Goal: Task Accomplishment & Management: Use online tool/utility

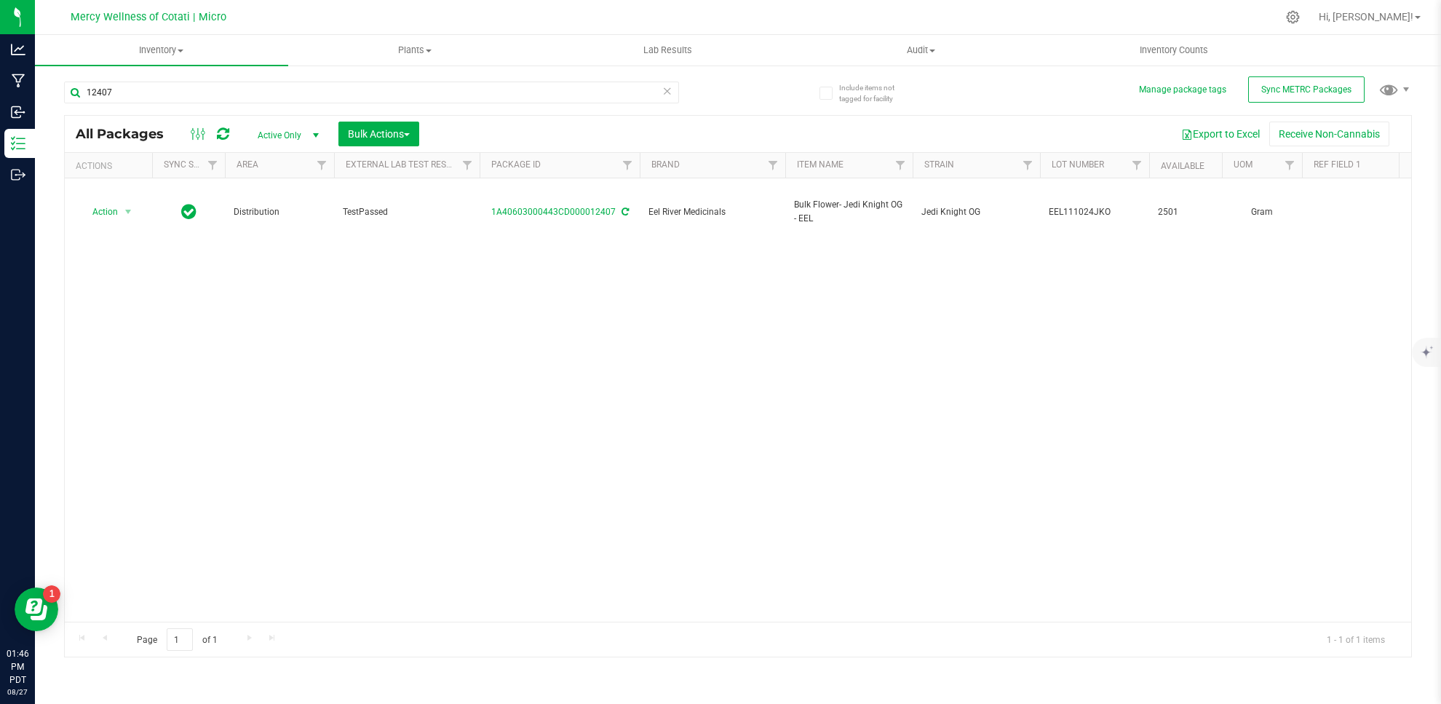
click at [667, 84] on icon at bounding box center [667, 89] width 10 height 17
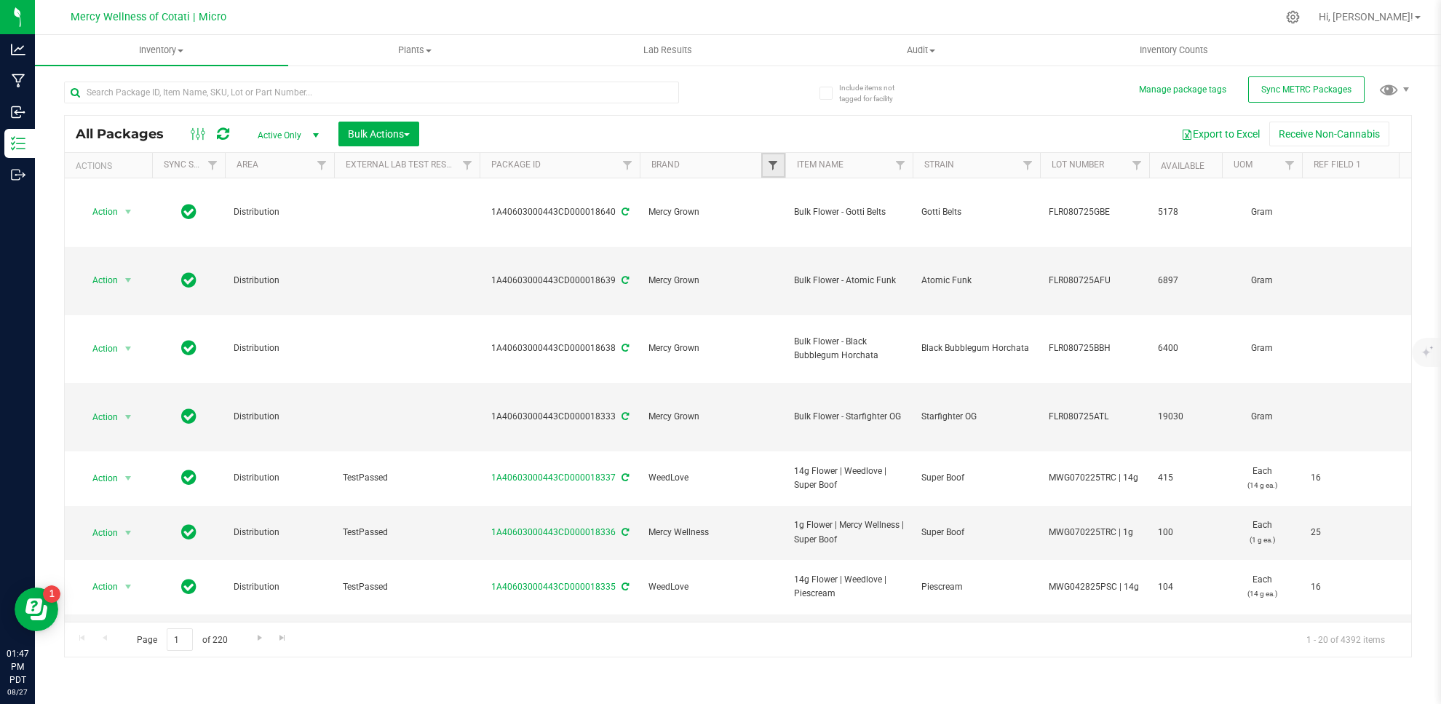
click at [774, 167] on span "Filter" at bounding box center [773, 165] width 12 height 12
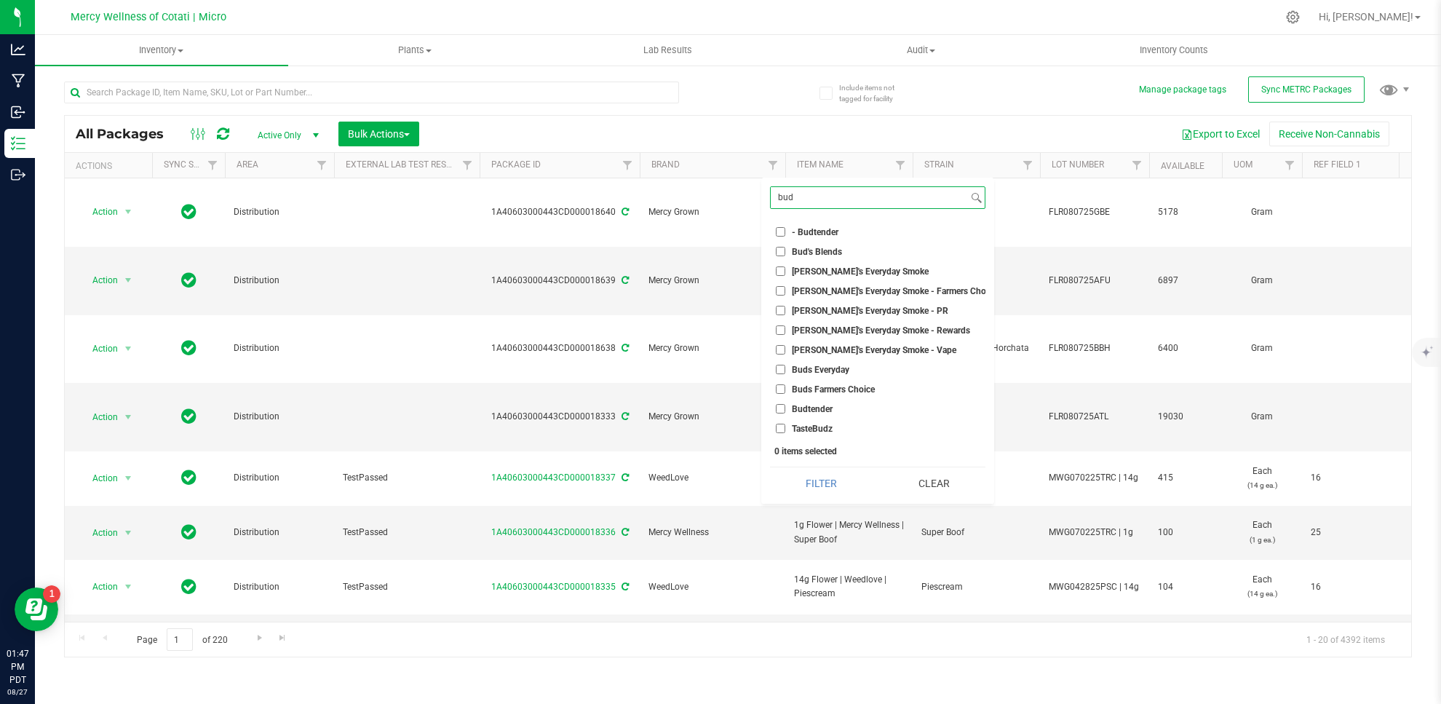
type input "bud"
click at [779, 270] on input "[PERSON_NAME]'s Everyday Smoke" at bounding box center [780, 270] width 9 height 9
checkbox input "true"
click at [781, 290] on input "[PERSON_NAME]'s Everyday Smoke - Farmers Choice" at bounding box center [780, 290] width 9 height 9
checkbox input "true"
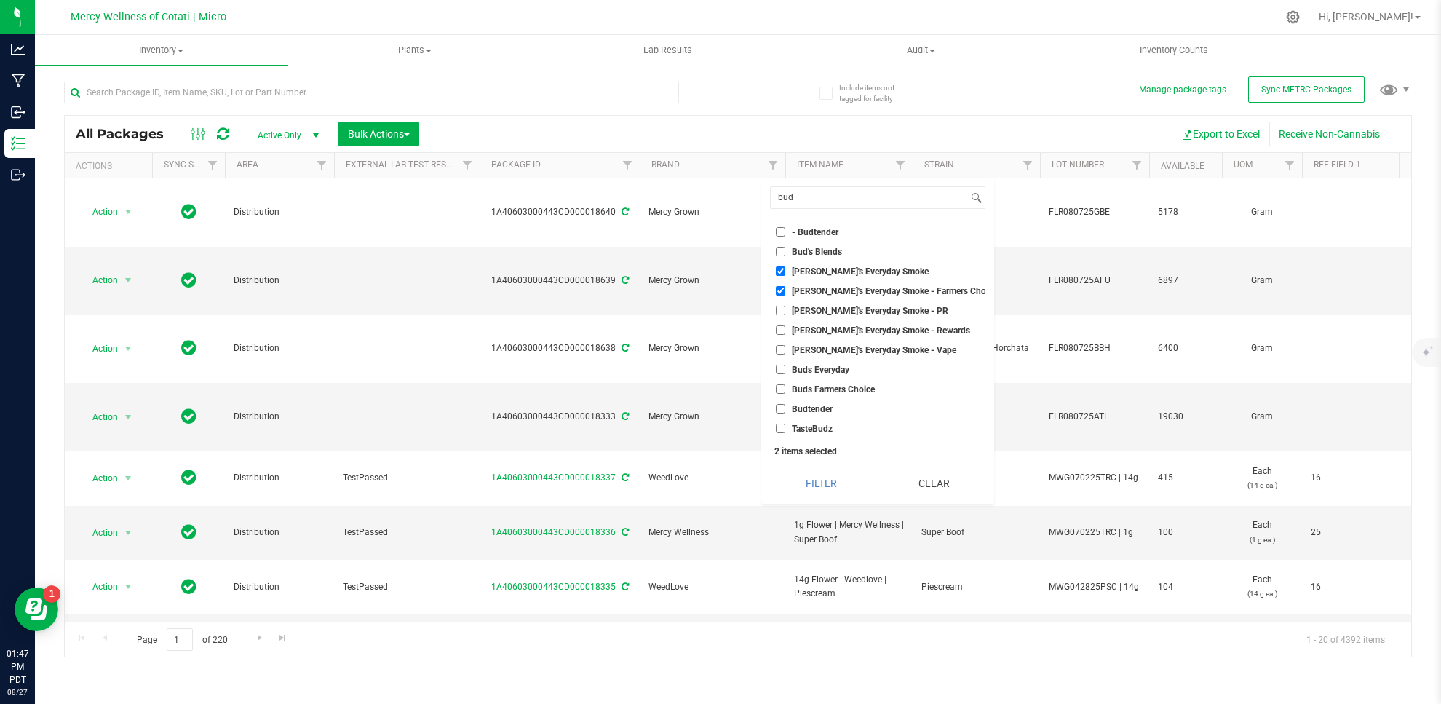
click at [779, 369] on input "Buds Everyday" at bounding box center [780, 369] width 9 height 9
checkbox input "true"
click at [780, 389] on input "Buds Farmers Choice" at bounding box center [780, 388] width 9 height 9
checkbox input "true"
click at [805, 482] on button "Filter" at bounding box center [821, 483] width 103 height 32
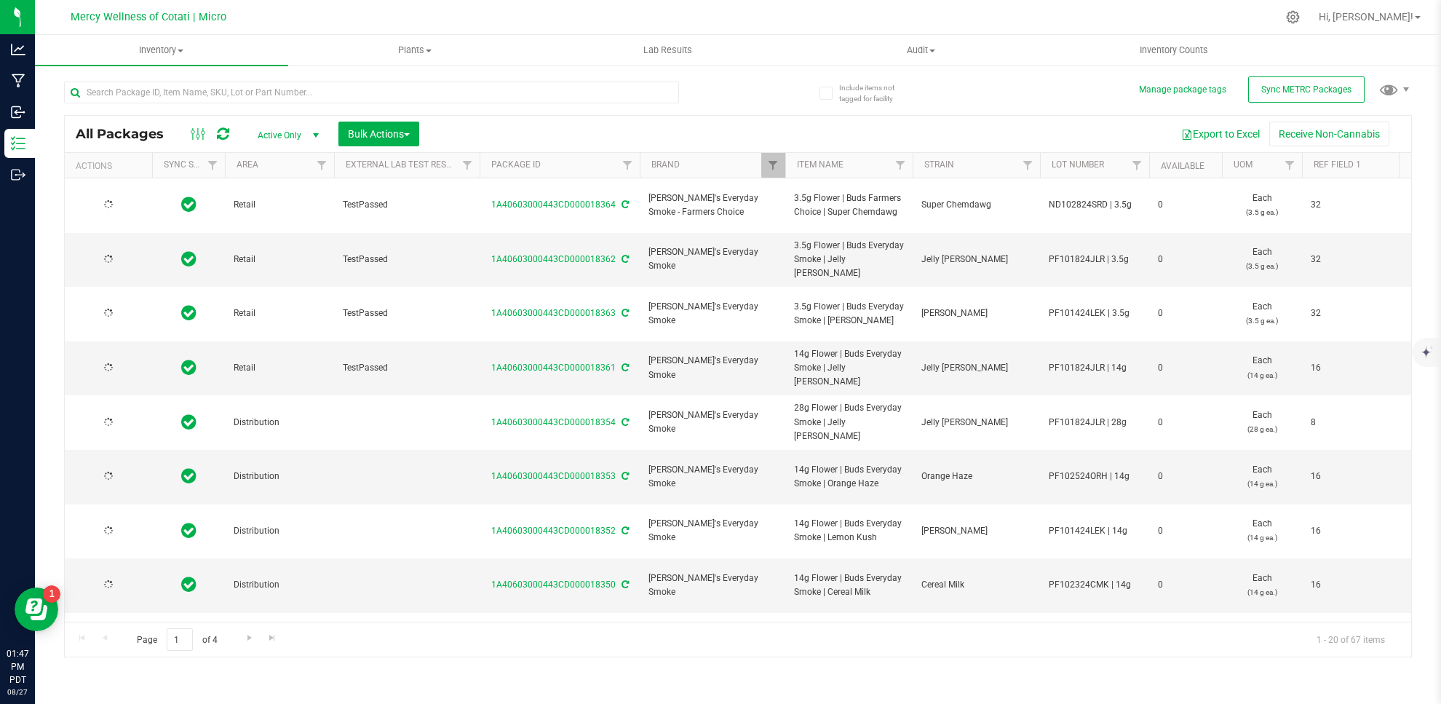
type input "[DATE]"
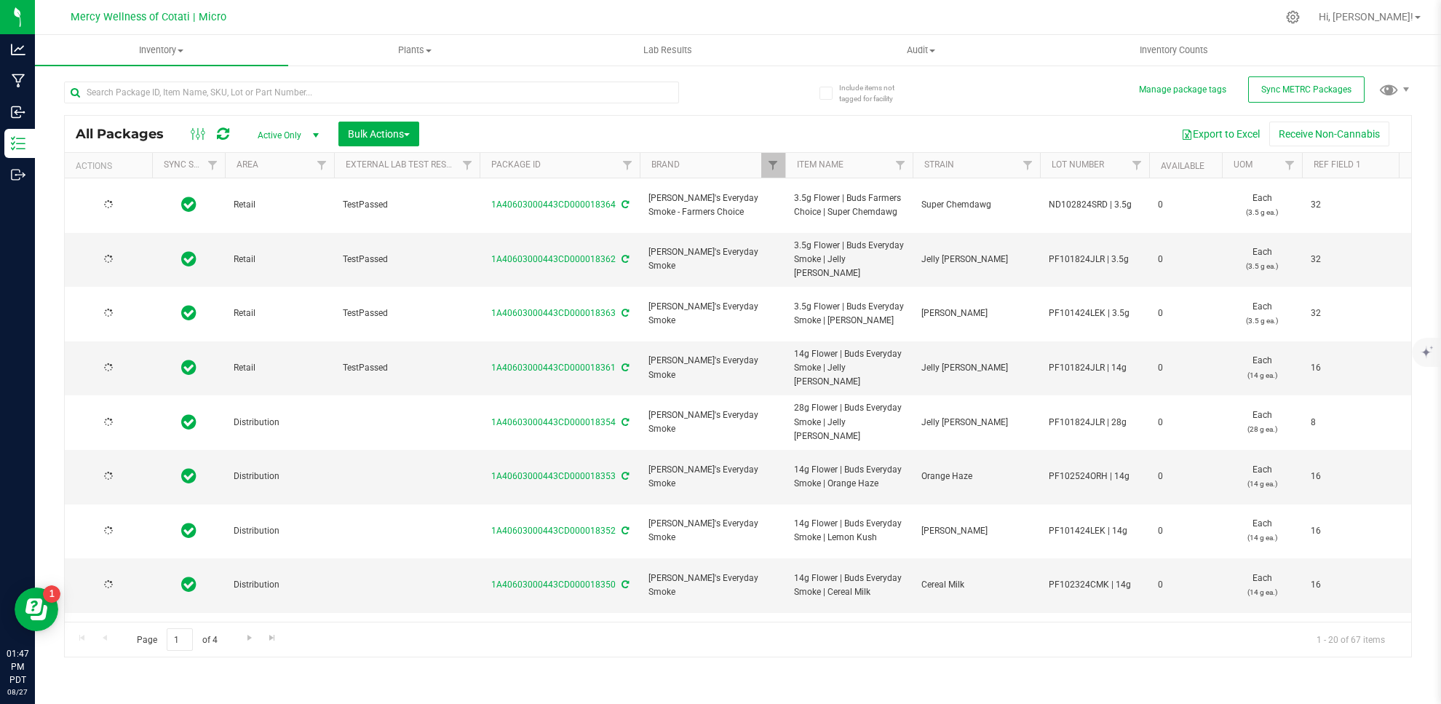
type input "[DATE]"
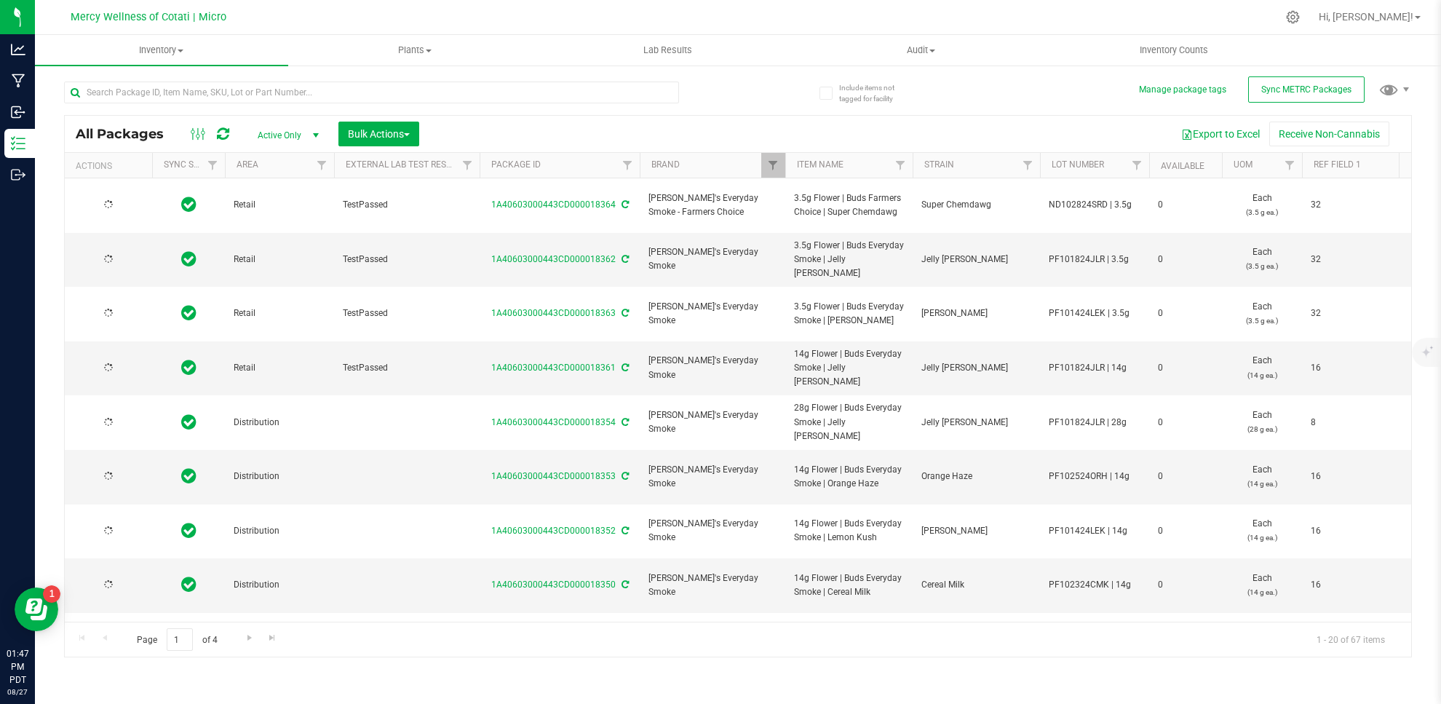
type input "[DATE]"
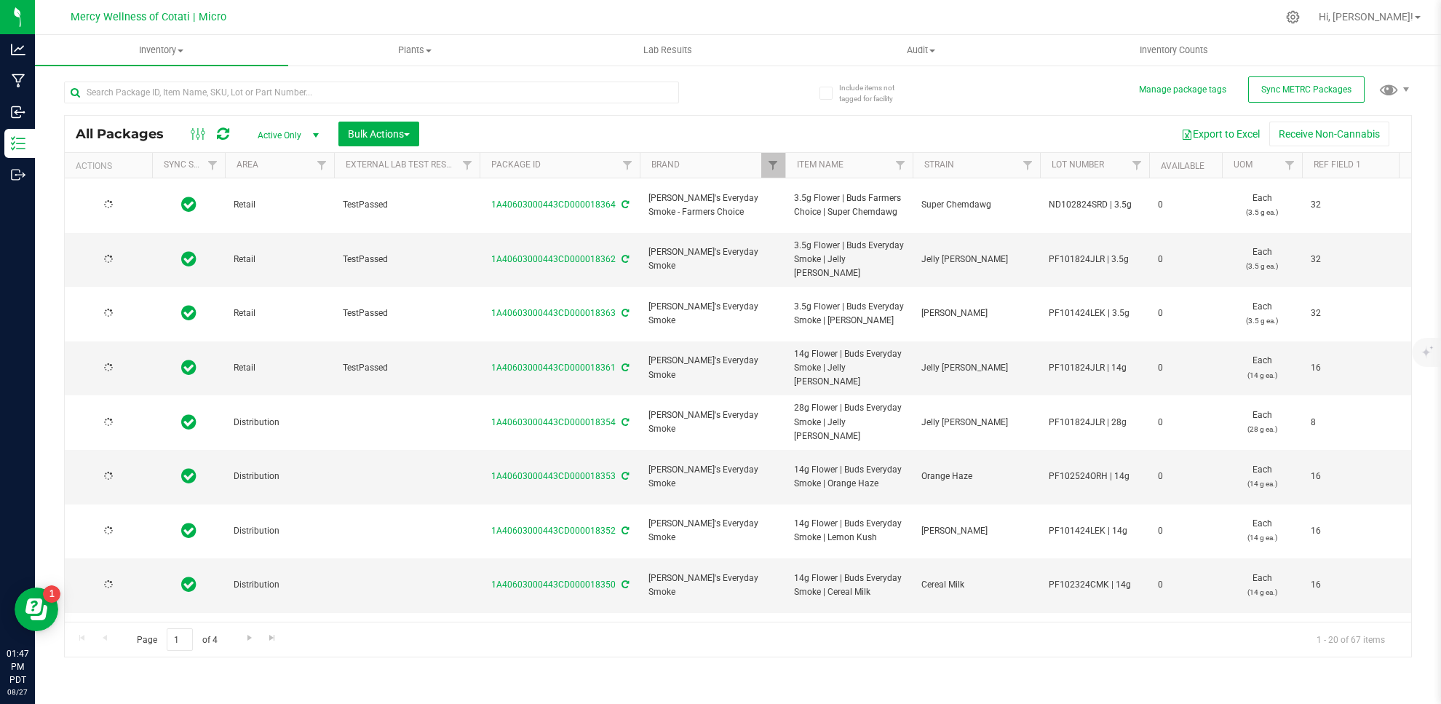
type input "[DATE]"
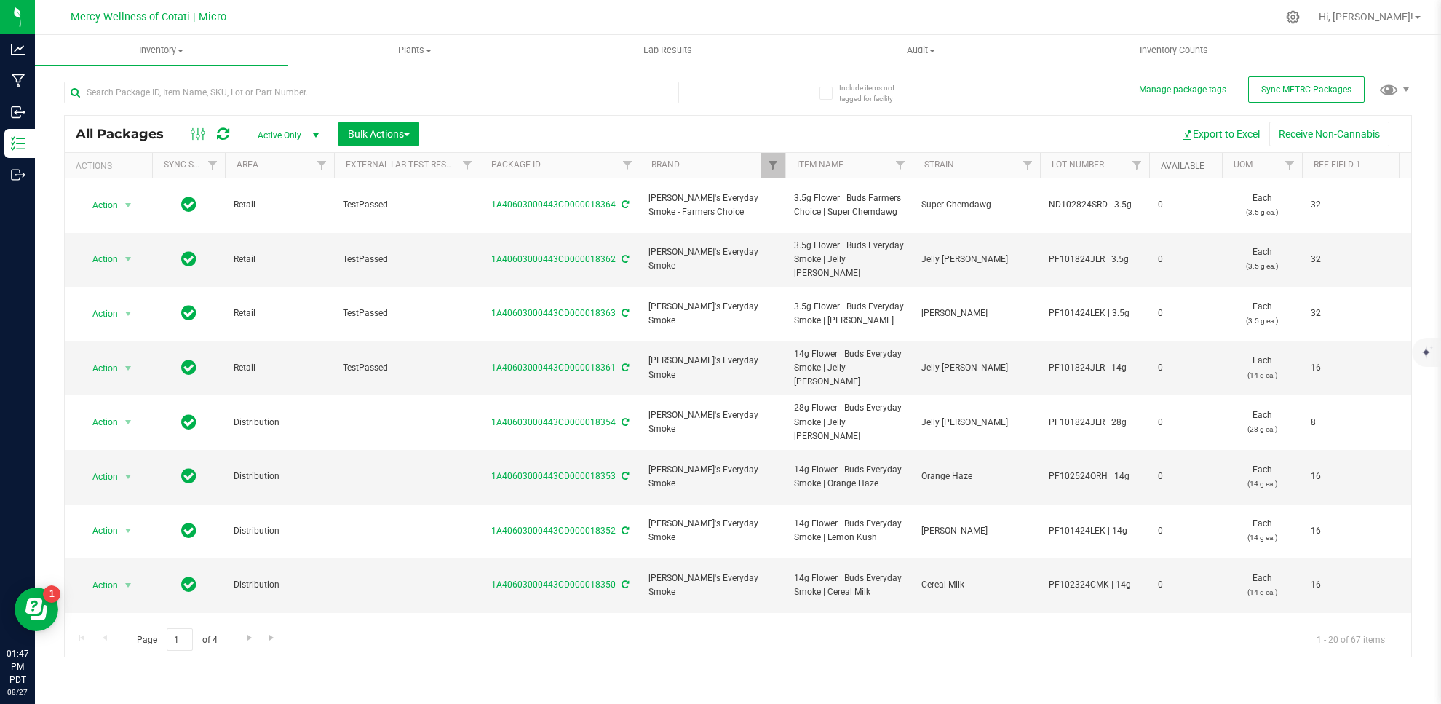
click at [1165, 165] on link "Available" at bounding box center [1183, 166] width 44 height 10
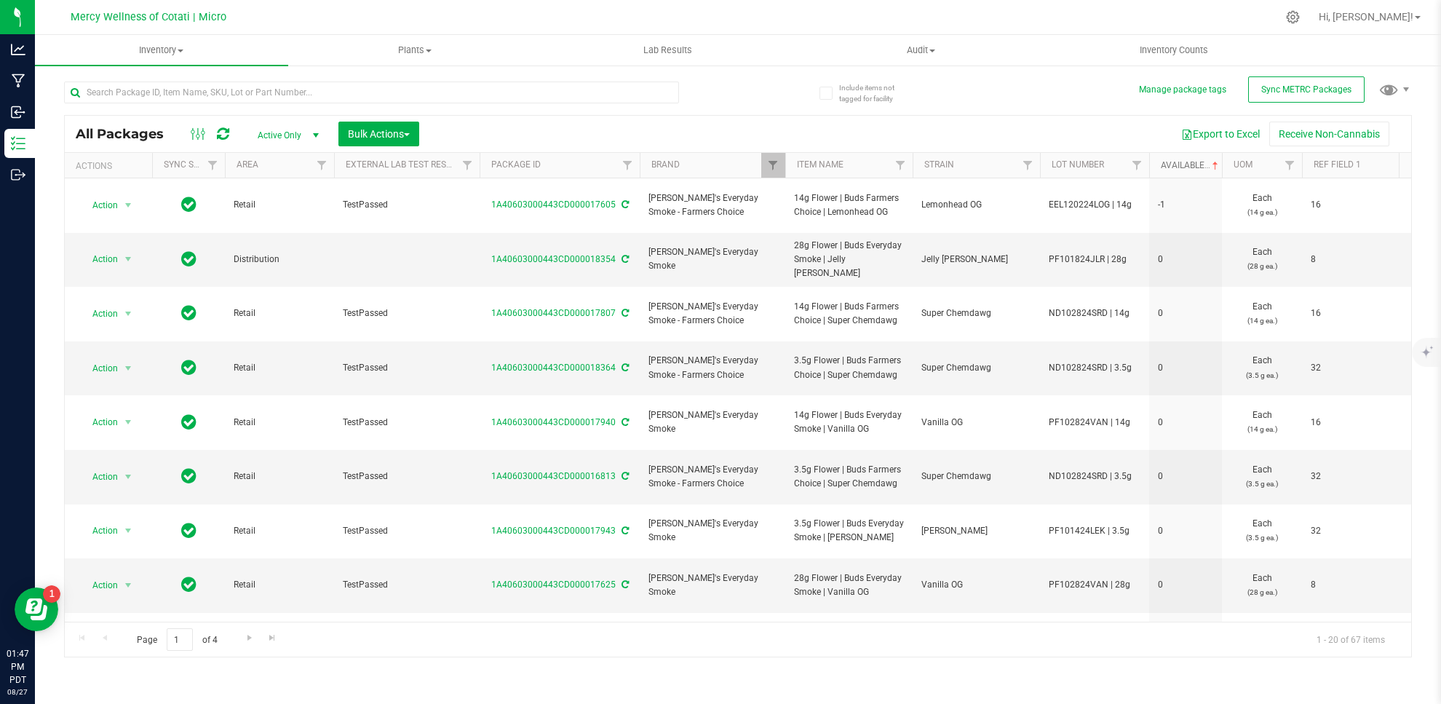
click at [1180, 167] on link "Available" at bounding box center [1191, 165] width 60 height 10
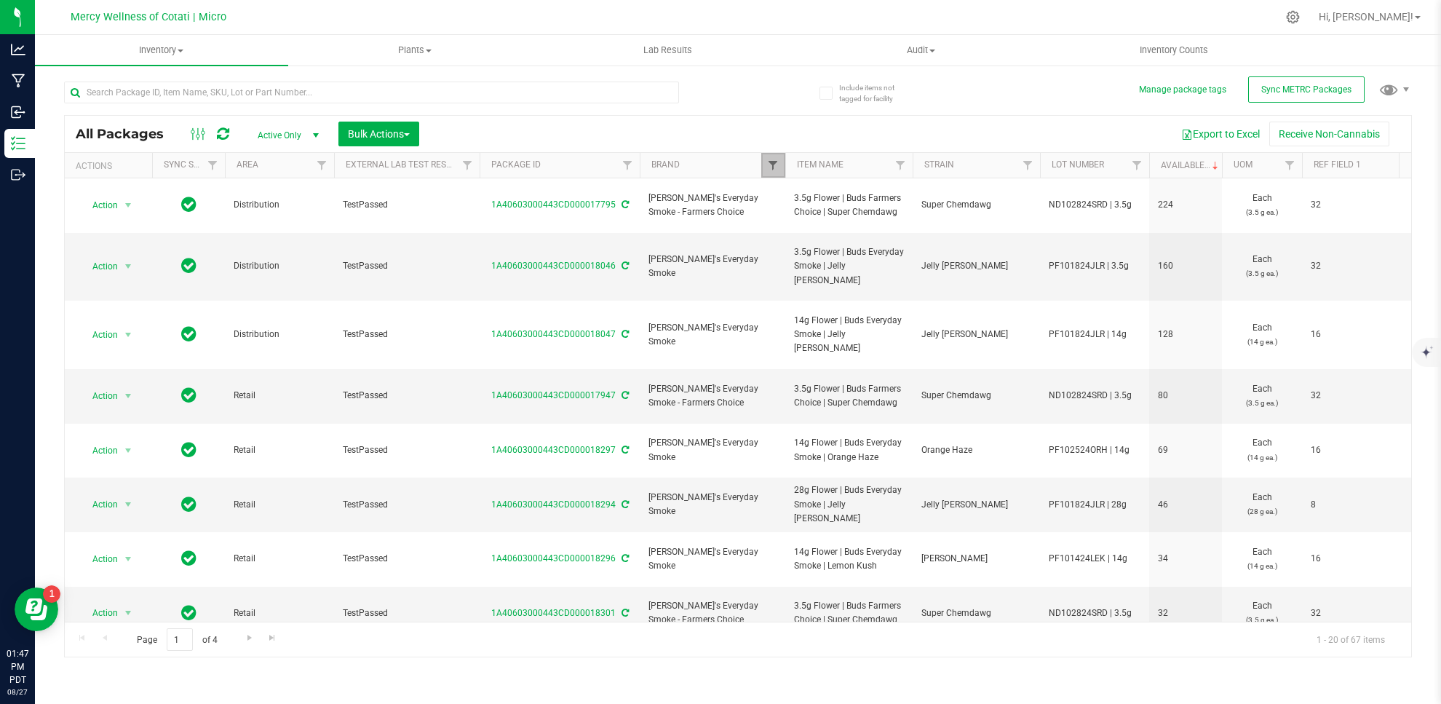
click at [771, 165] on span "Filter" at bounding box center [773, 165] width 12 height 12
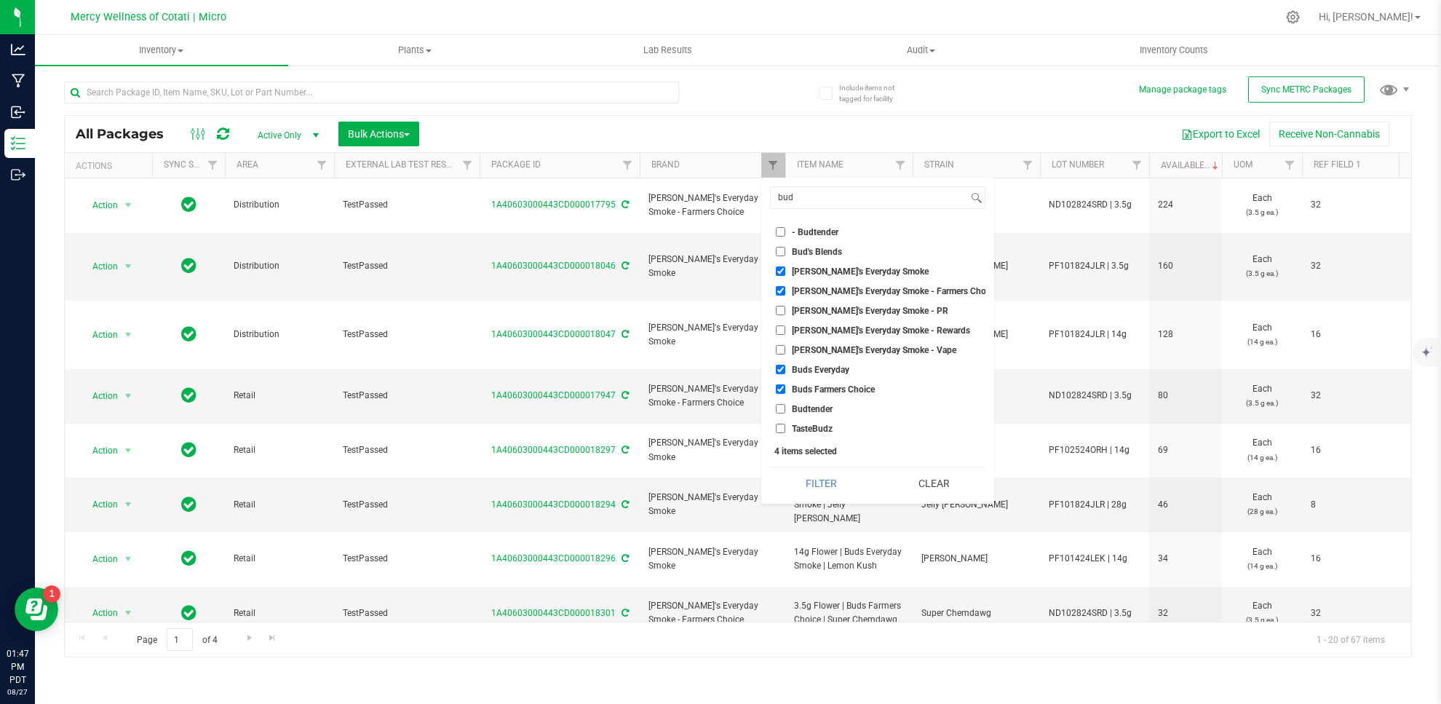
click at [781, 271] on input "[PERSON_NAME]'s Everyday Smoke" at bounding box center [780, 270] width 9 height 9
checkbox input "false"
click at [780, 369] on input "Buds Everyday" at bounding box center [780, 369] width 9 height 9
click at [813, 479] on button "Filter" at bounding box center [821, 483] width 103 height 32
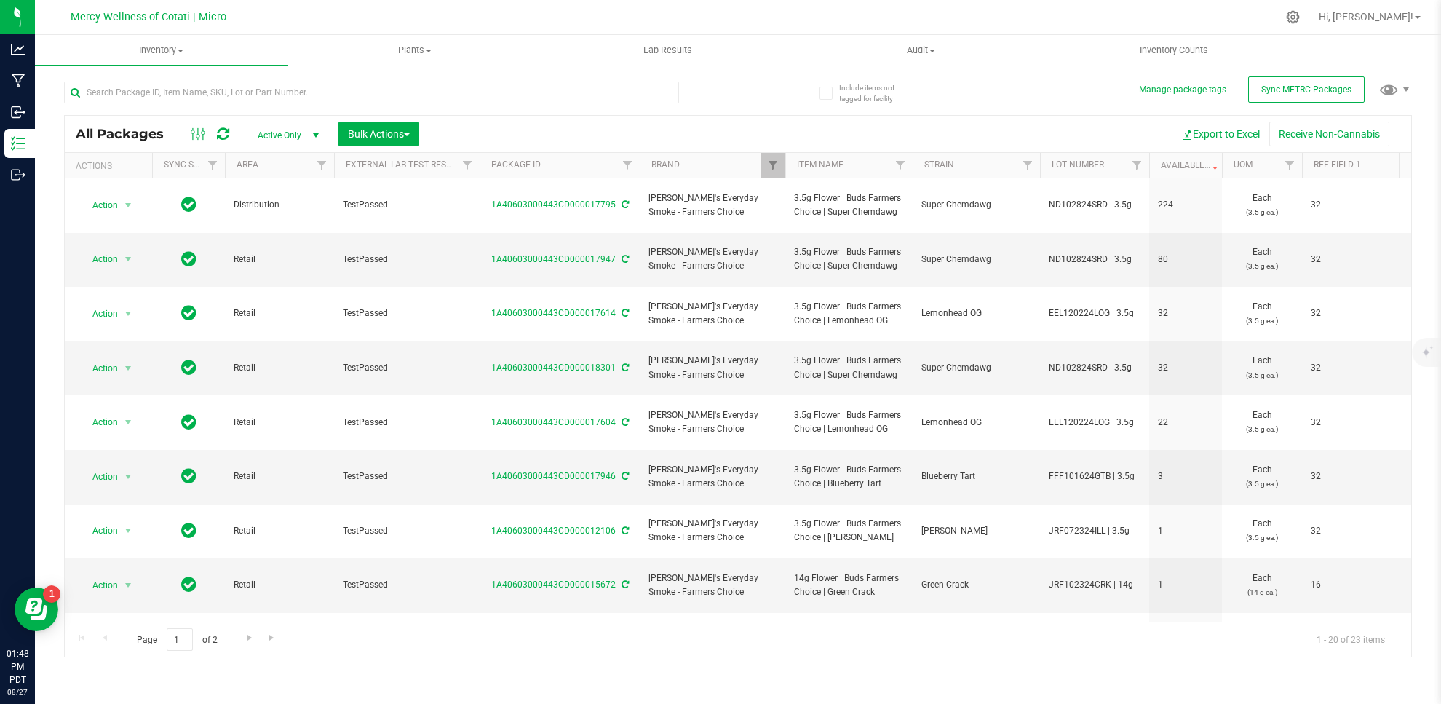
click at [1021, 15] on div at bounding box center [768, 17] width 1016 height 28
click at [1081, 11] on div at bounding box center [768, 17] width 1016 height 28
click at [772, 165] on span "Filter" at bounding box center [773, 165] width 12 height 12
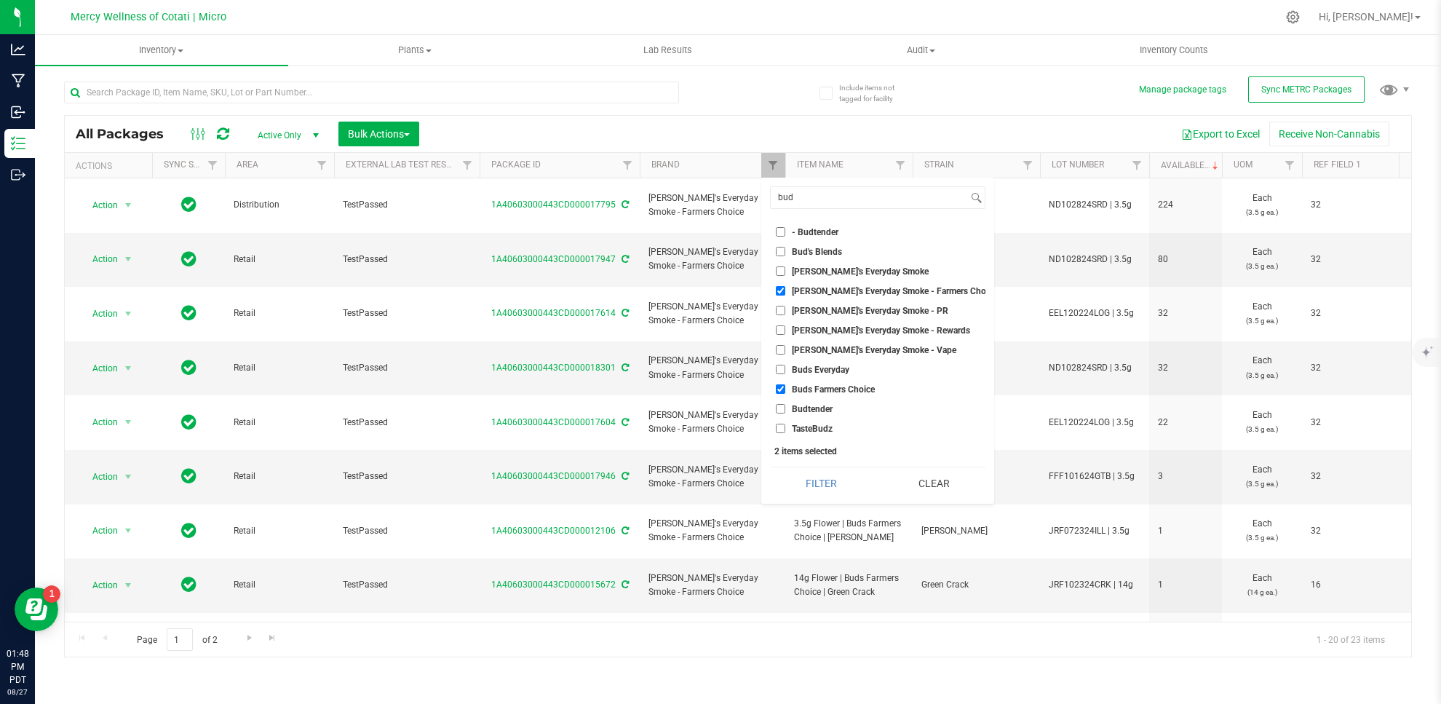
click at [778, 367] on input "Buds Everyday" at bounding box center [780, 369] width 9 height 9
checkbox input "true"
click at [782, 271] on input "[PERSON_NAME]'s Everyday Smoke" at bounding box center [780, 270] width 9 height 9
checkbox input "true"
drag, startPoint x: 780, startPoint y: 292, endPoint x: 768, endPoint y: 316, distance: 26.0
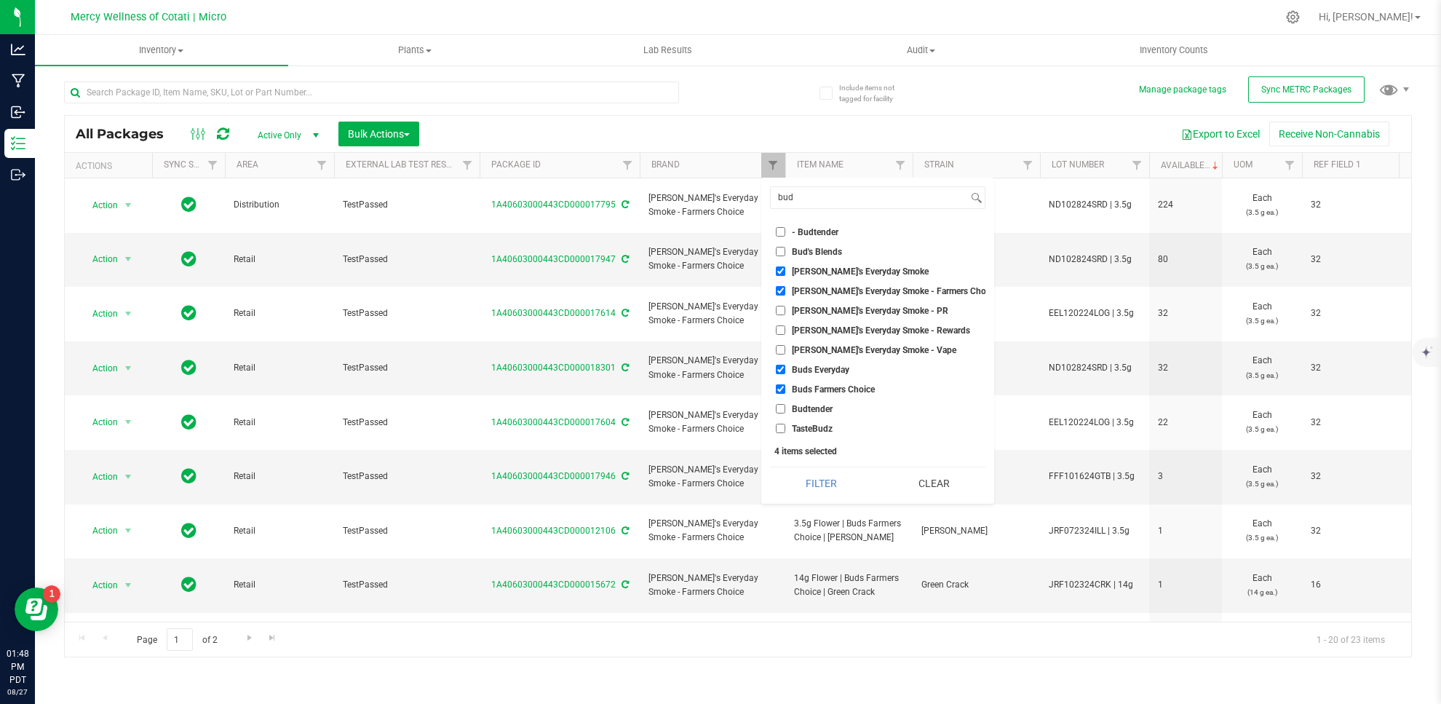
click at [780, 292] on input "[PERSON_NAME]'s Everyday Smoke - Farmers Choice" at bounding box center [780, 290] width 9 height 9
checkbox input "false"
click at [781, 386] on input "Buds Farmers Choice" at bounding box center [780, 388] width 9 height 9
checkbox input "false"
click at [820, 475] on button "Filter" at bounding box center [821, 483] width 103 height 32
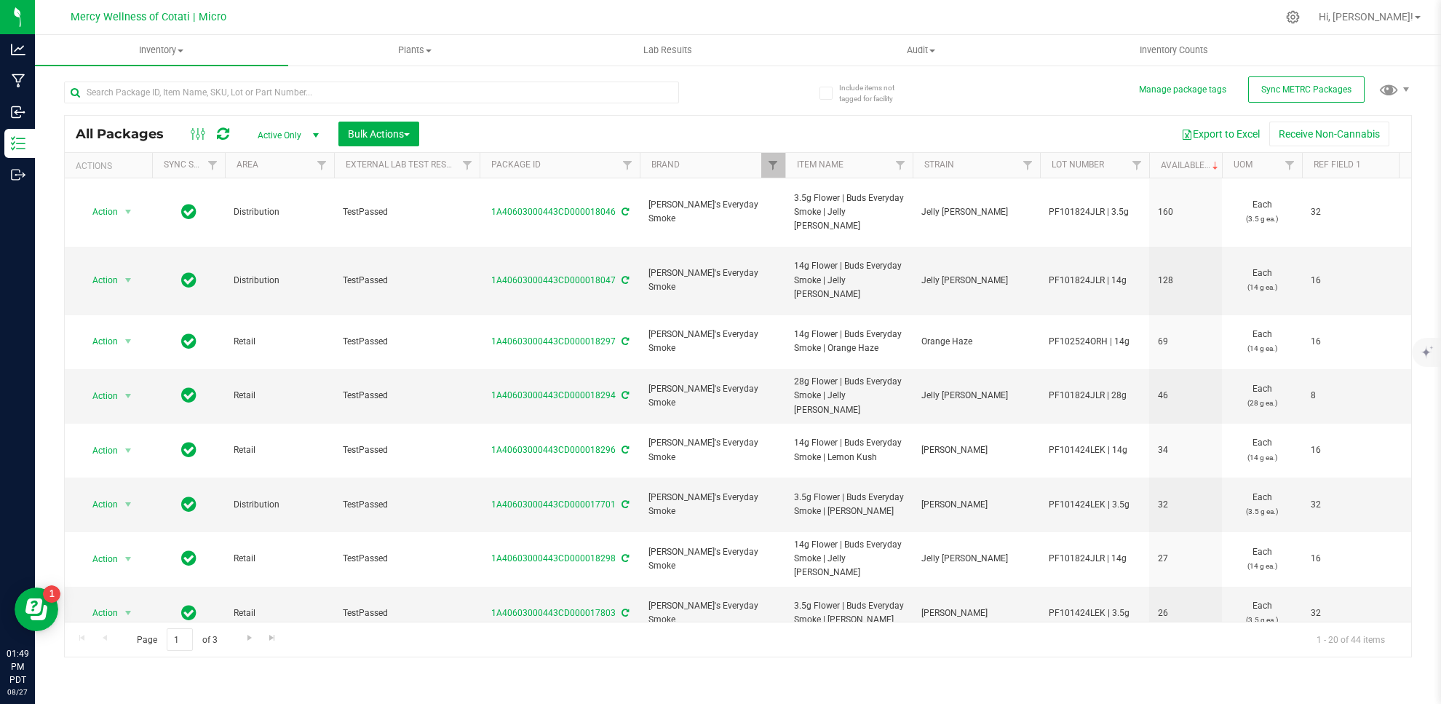
click at [904, 7] on div at bounding box center [768, 17] width 1016 height 28
click at [824, 19] on div at bounding box center [768, 17] width 1016 height 28
